Goal: Task Accomplishment & Management: Find specific page/section

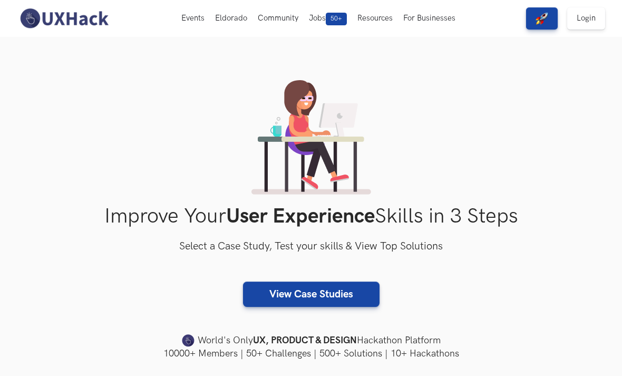
click at [320, 13] on button "Jobs 50+" at bounding box center [328, 18] width 48 height 37
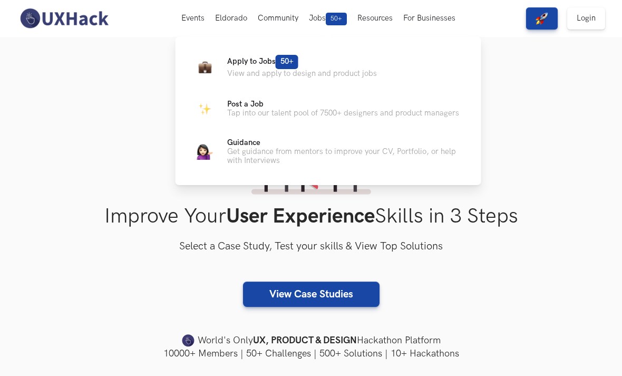
click at [338, 71] on p "View and apply to design and product jobs" at bounding box center [302, 73] width 150 height 9
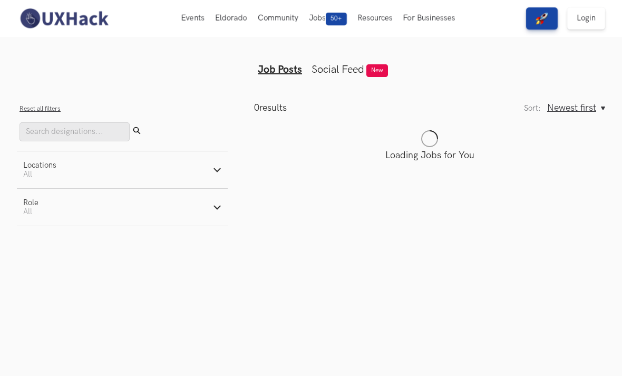
click at [21, 109] on button "Reset all filters" at bounding box center [39, 109] width 41 height 8
click at [38, 158] on button "Locations Active filters: All" at bounding box center [122, 169] width 211 height 37
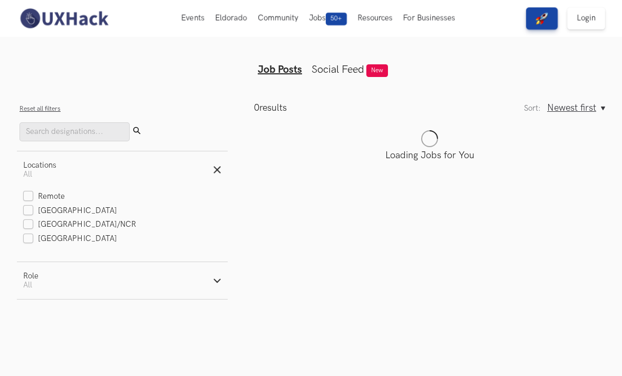
click at [26, 213] on label "[GEOGRAPHIC_DATA]" at bounding box center [70, 211] width 94 height 11
click at [26, 213] on input "[GEOGRAPHIC_DATA]" at bounding box center [28, 211] width 10 height 10
checkbox input "true"
click at [28, 201] on label "Remote" at bounding box center [44, 196] width 42 height 11
click at [28, 201] on input "Remote" at bounding box center [28, 197] width 10 height 10
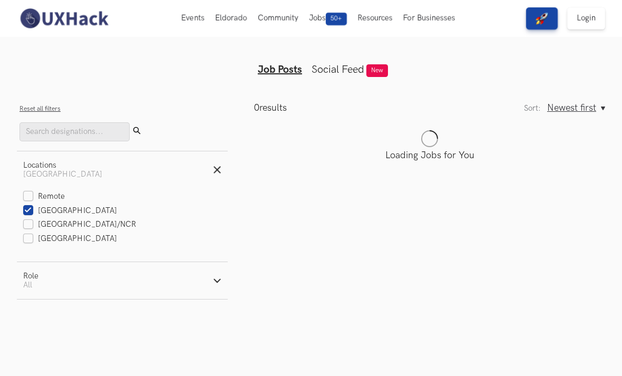
checkbox input "true"
click at [212, 167] on button "Locations Active filters: 2 filters selected" at bounding box center [122, 169] width 211 height 37
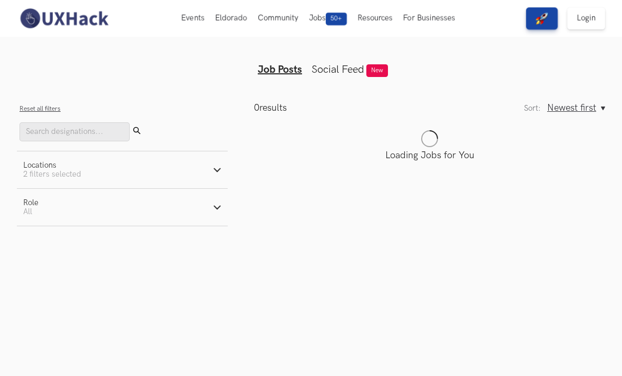
click at [590, 111] on span "Newest first" at bounding box center [571, 107] width 49 height 11
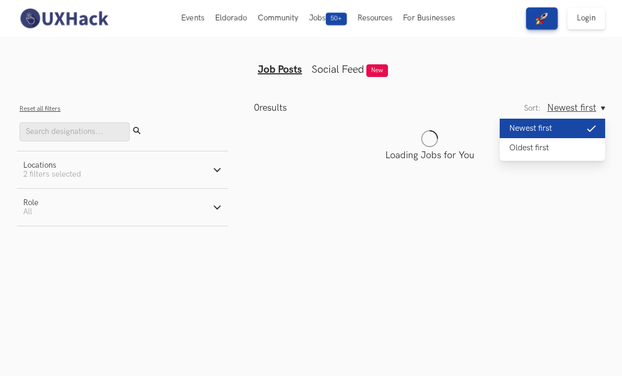
click at [573, 150] on button "Oldest first" at bounding box center [552, 147] width 105 height 19
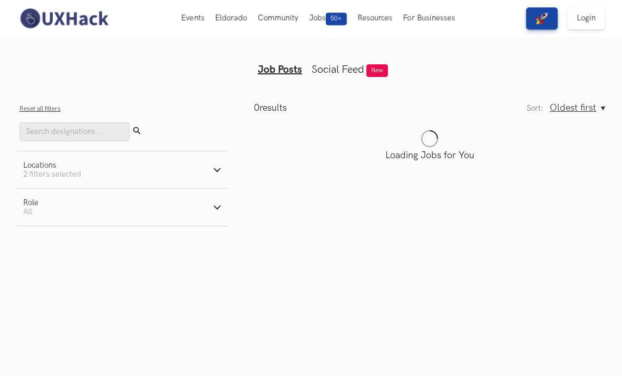
click at [589, 113] on span "Oldest first" at bounding box center [573, 107] width 46 height 11
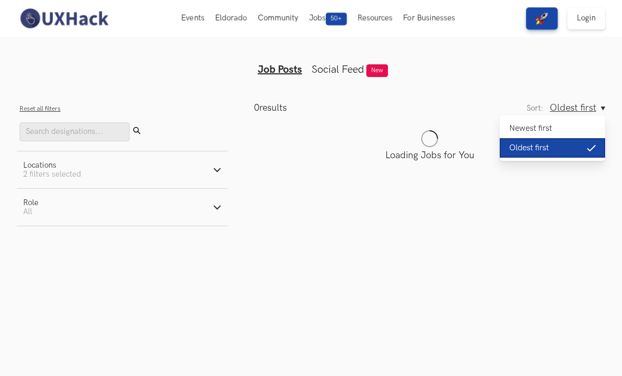
click at [574, 142] on button "Oldest first" at bounding box center [552, 147] width 105 height 19
